Goal: Information Seeking & Learning: Learn about a topic

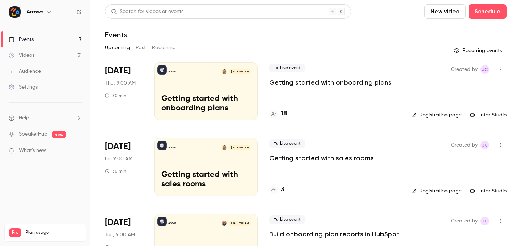
click at [142, 50] on button "Past" at bounding box center [141, 48] width 11 height 12
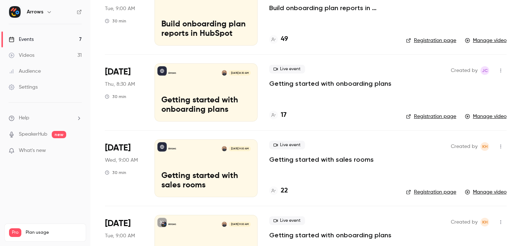
scroll to position [324, 0]
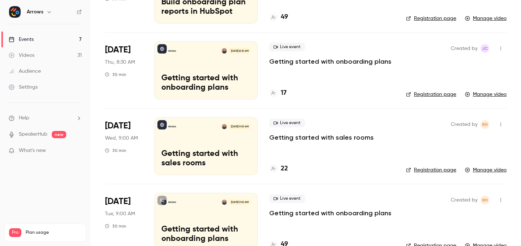
click at [306, 59] on p "Getting started with onboarding plans" at bounding box center [330, 61] width 122 height 9
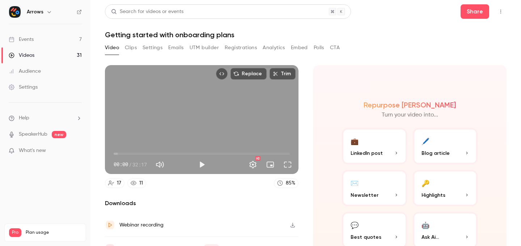
scroll to position [38, 0]
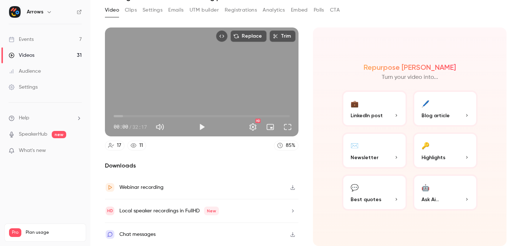
click at [294, 210] on icon "button" at bounding box center [293, 211] width 6 height 5
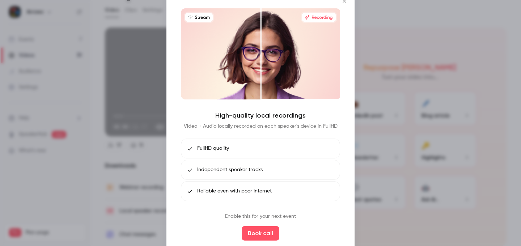
click at [345, 1] on icon "Close" at bounding box center [344, 1] width 9 height 6
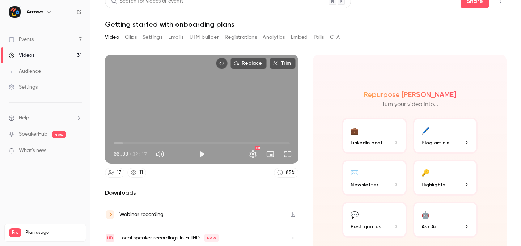
scroll to position [0, 0]
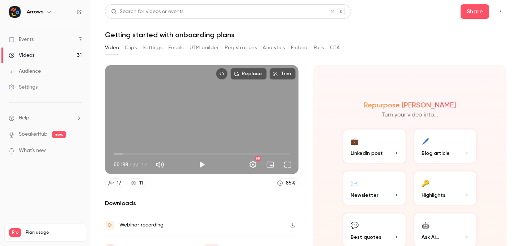
click at [134, 49] on button "Clips" at bounding box center [131, 48] width 12 height 12
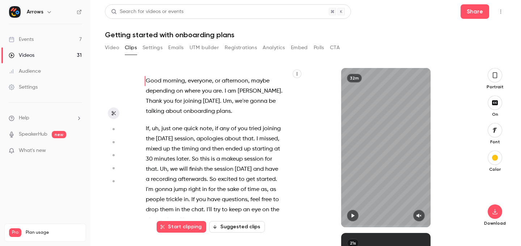
click at [301, 73] on button "button" at bounding box center [297, 74] width 9 height 9
click at [277, 88] on div "Copy transcript" at bounding box center [267, 90] width 55 height 7
